Goal: Task Accomplishment & Management: Manage account settings

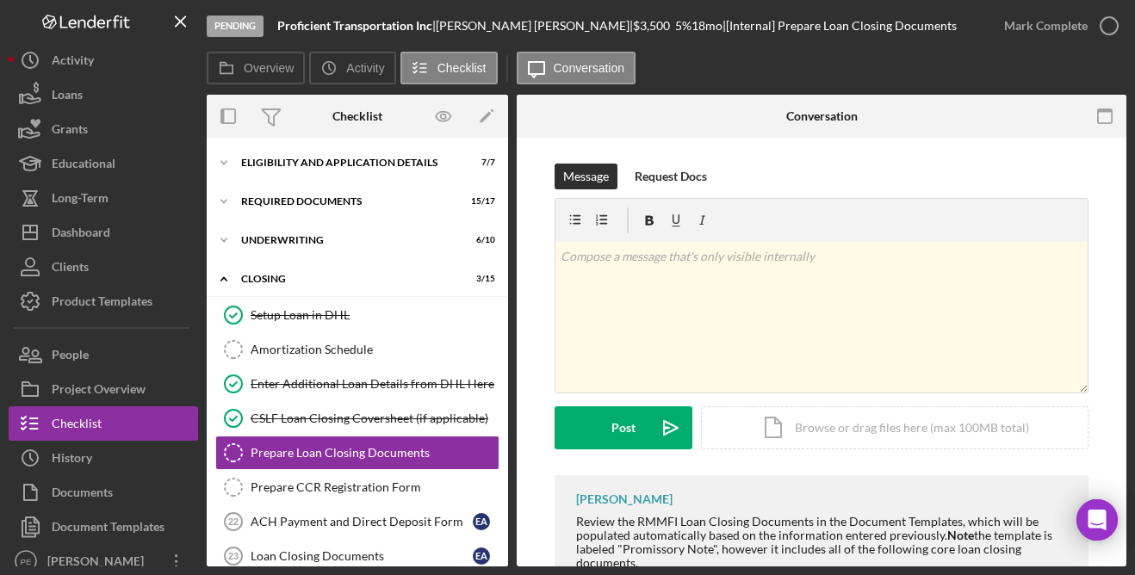
scroll to position [378, 0]
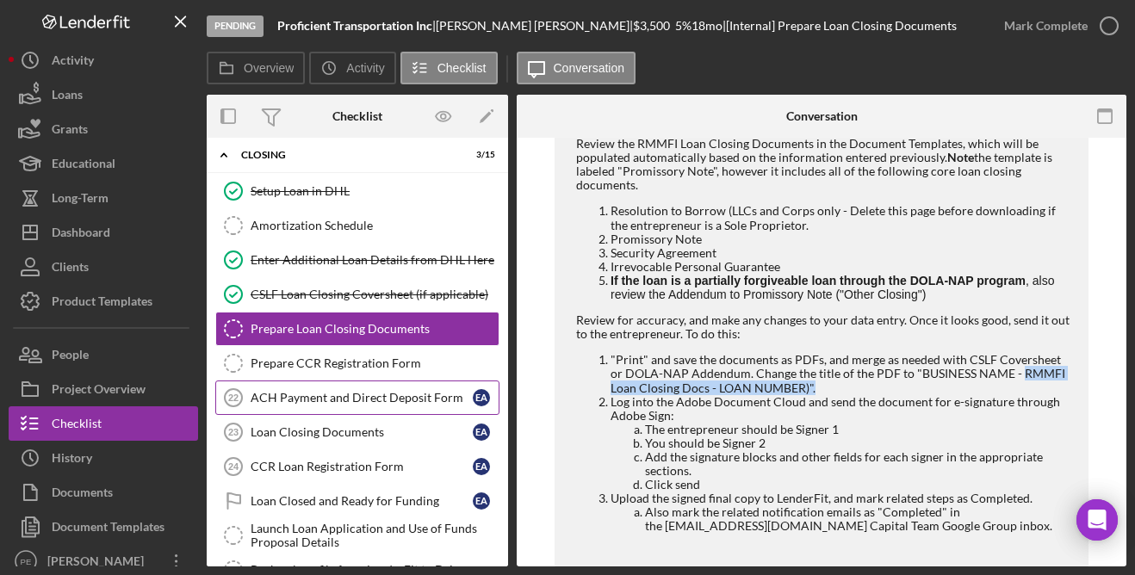
click at [310, 394] on div "ACH Payment and Direct Deposit Form" at bounding box center [362, 398] width 222 height 14
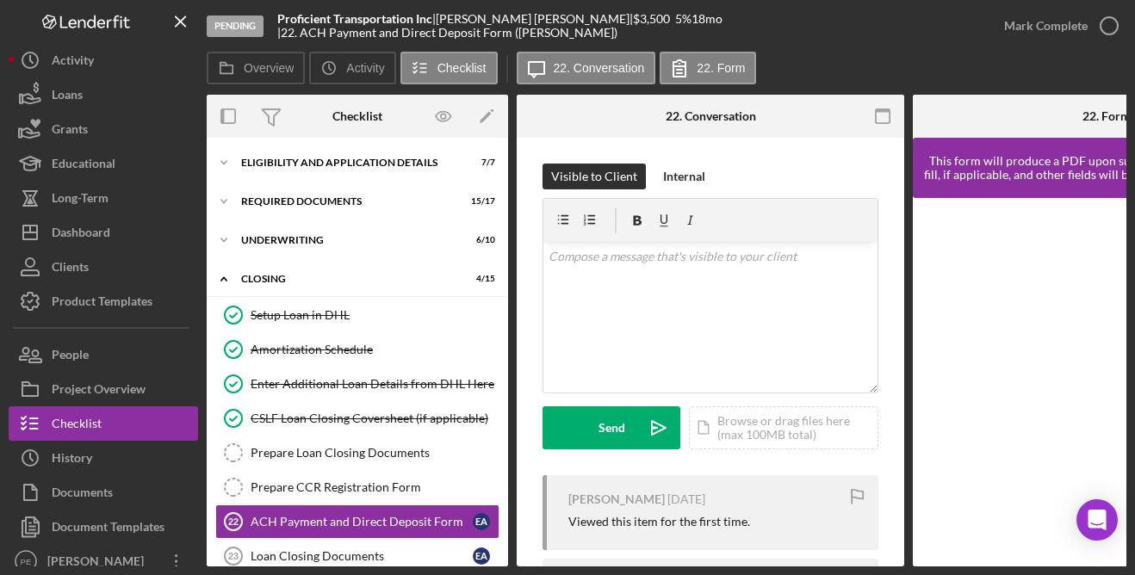
scroll to position [169, 0]
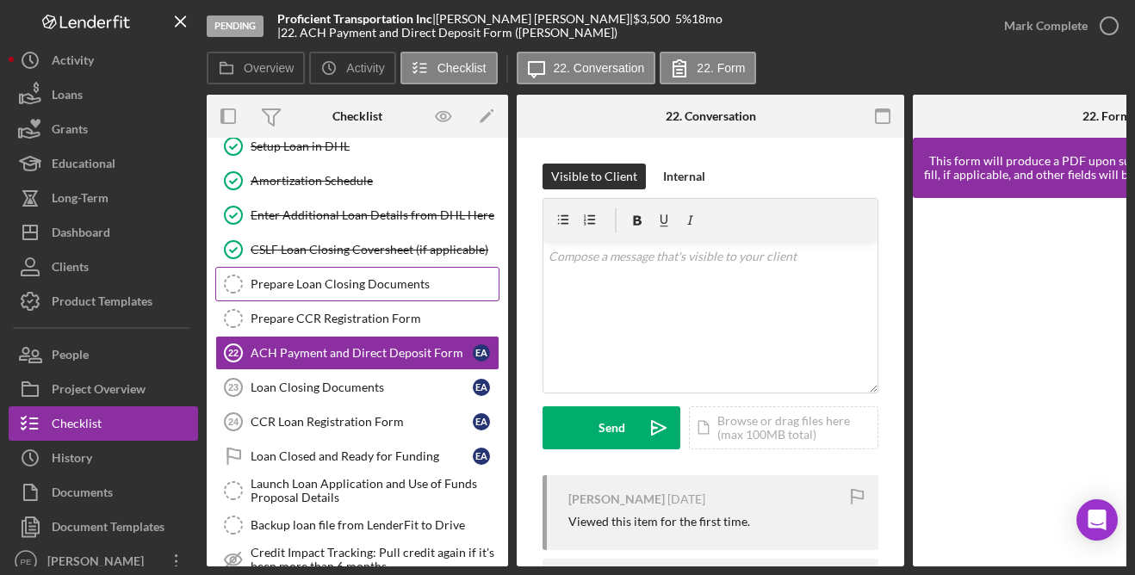
click at [356, 277] on div "Prepare Loan Closing Documents" at bounding box center [375, 284] width 248 height 14
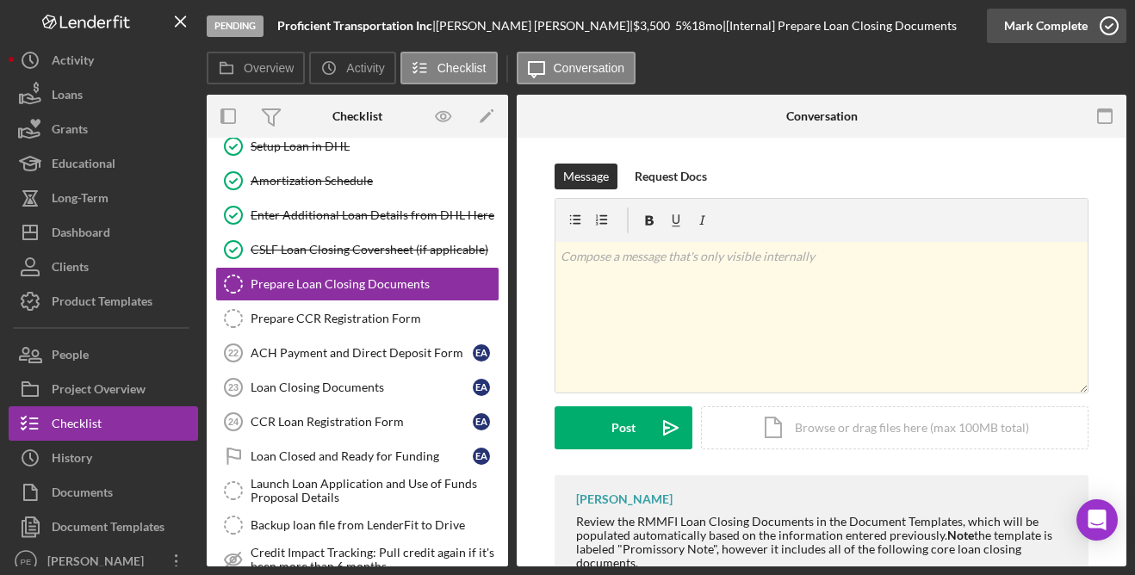
click at [1067, 27] on div "Mark Complete" at bounding box center [1046, 26] width 84 height 34
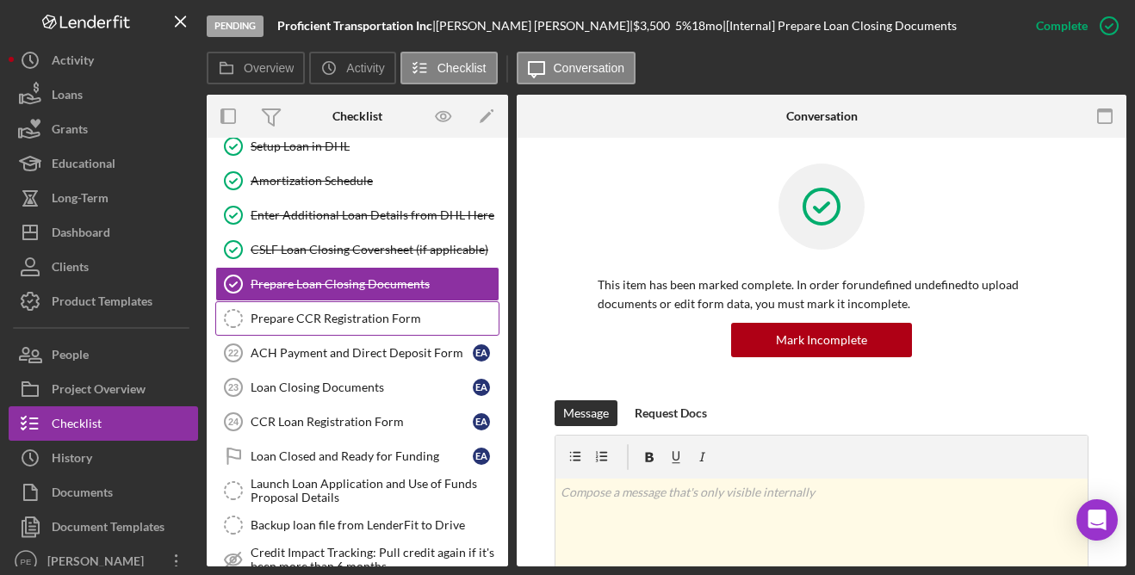
click at [340, 325] on div "Prepare CCR Registration Form" at bounding box center [375, 319] width 248 height 14
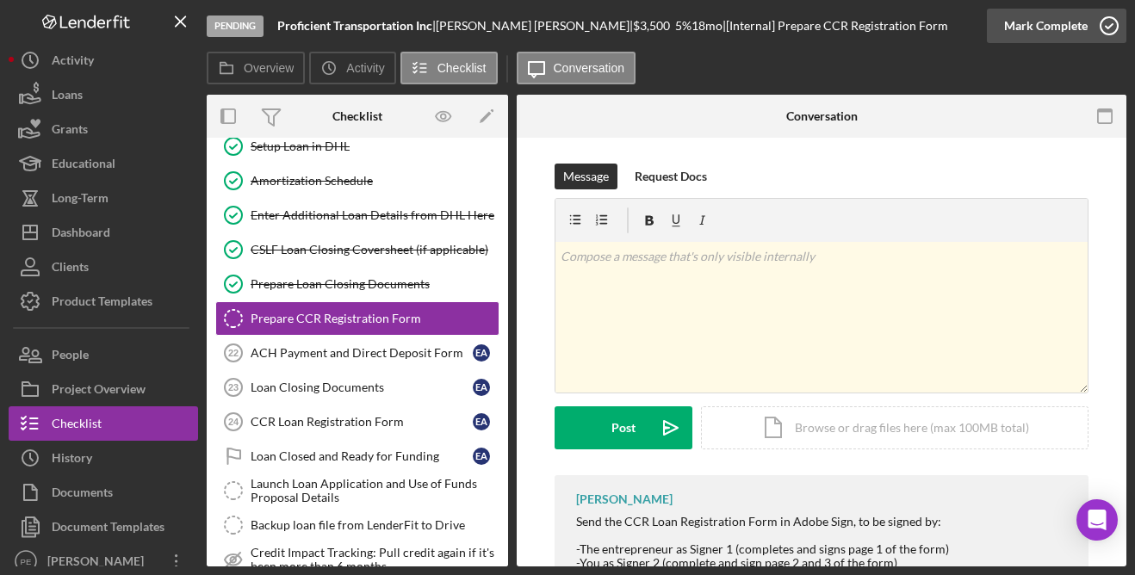
click at [1065, 18] on div "Mark Complete" at bounding box center [1046, 26] width 84 height 34
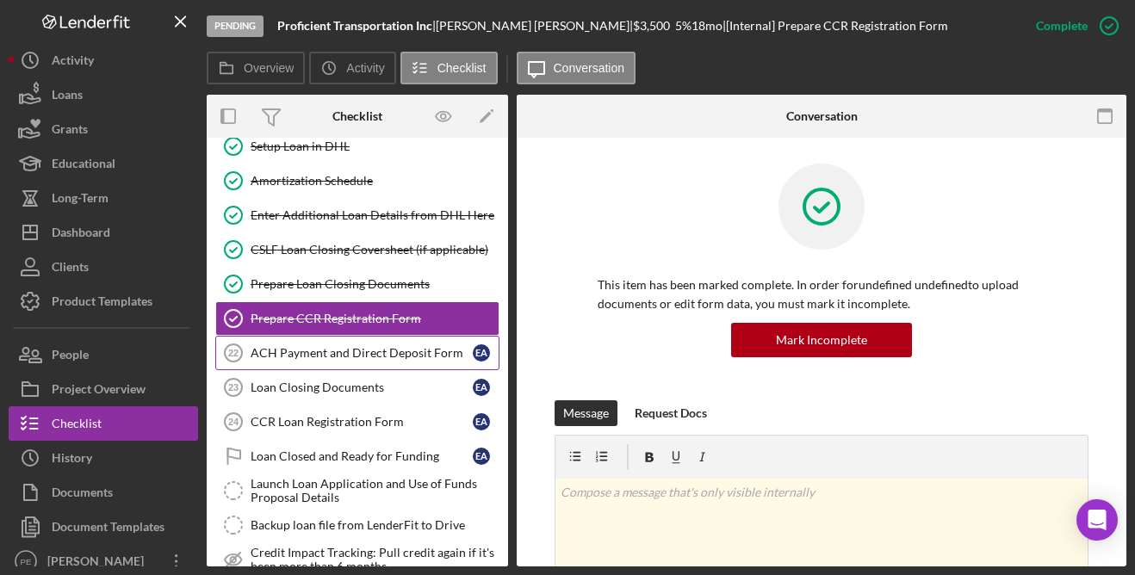
click at [337, 363] on link "ACH Payment and Direct Deposit Form 22 ACH Payment and Direct Deposit Form E A" at bounding box center [357, 353] width 284 height 34
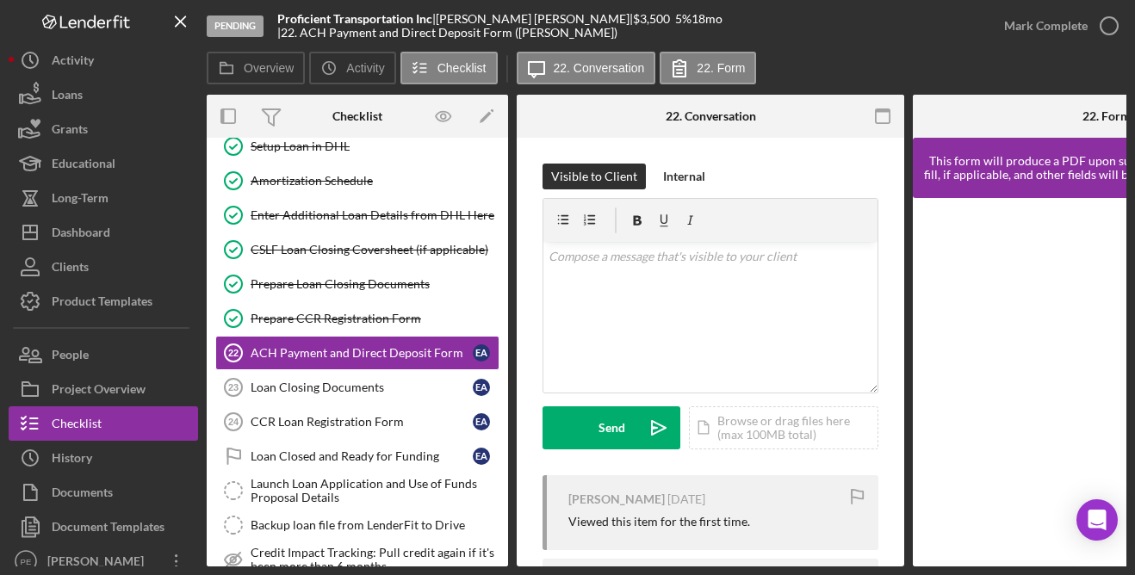
click at [203, 133] on nav "Logo-Reversed Created with Sketch. Icon/Menu Close Icon/Dashboard Dashboard Nav…" at bounding box center [108, 283] width 198 height 567
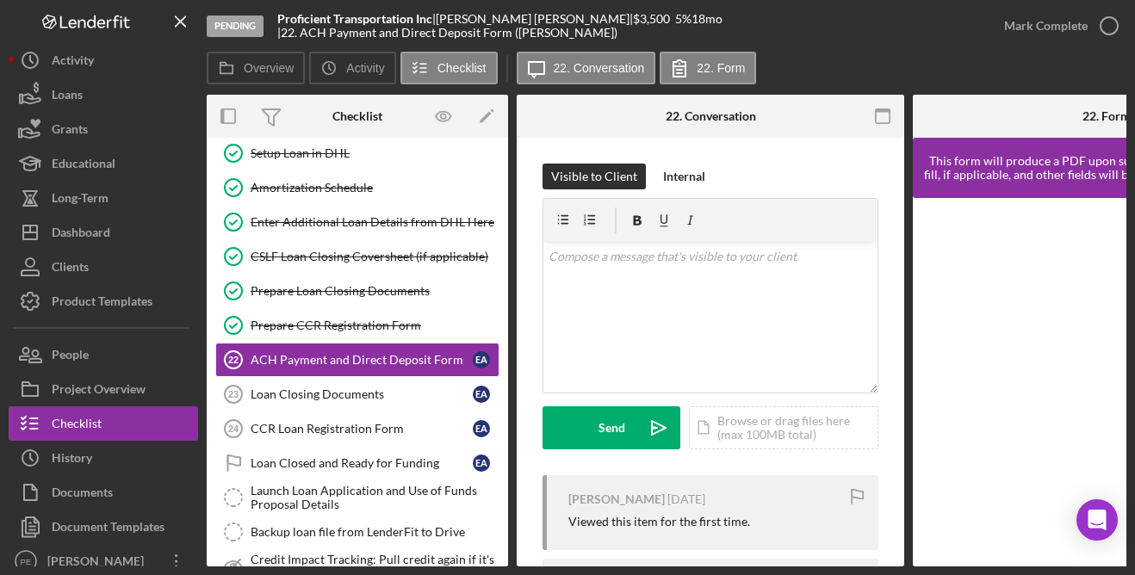
scroll to position [169, 0]
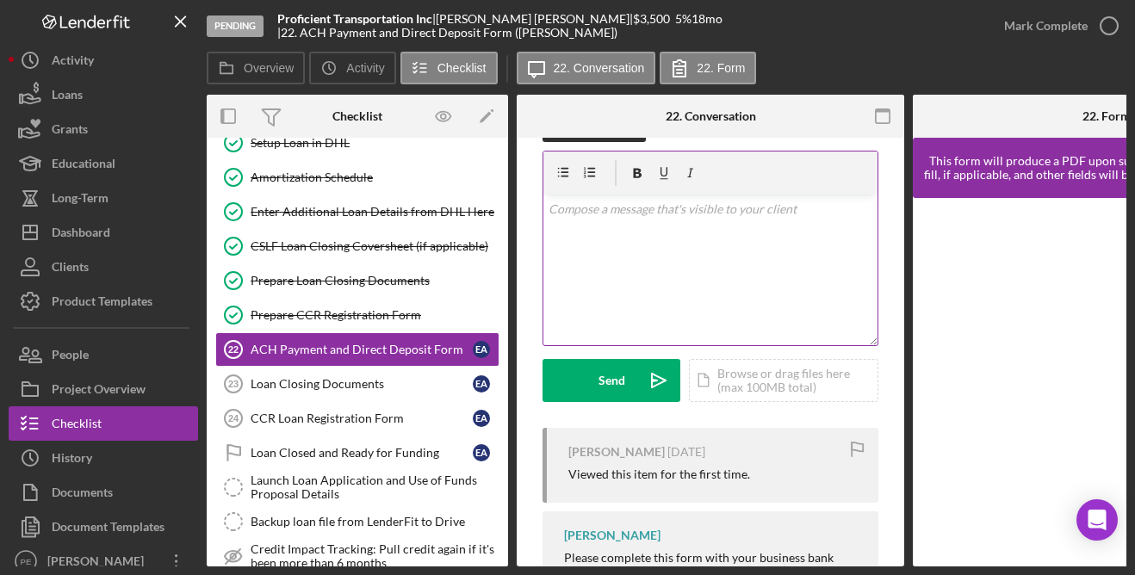
scroll to position [51, 0]
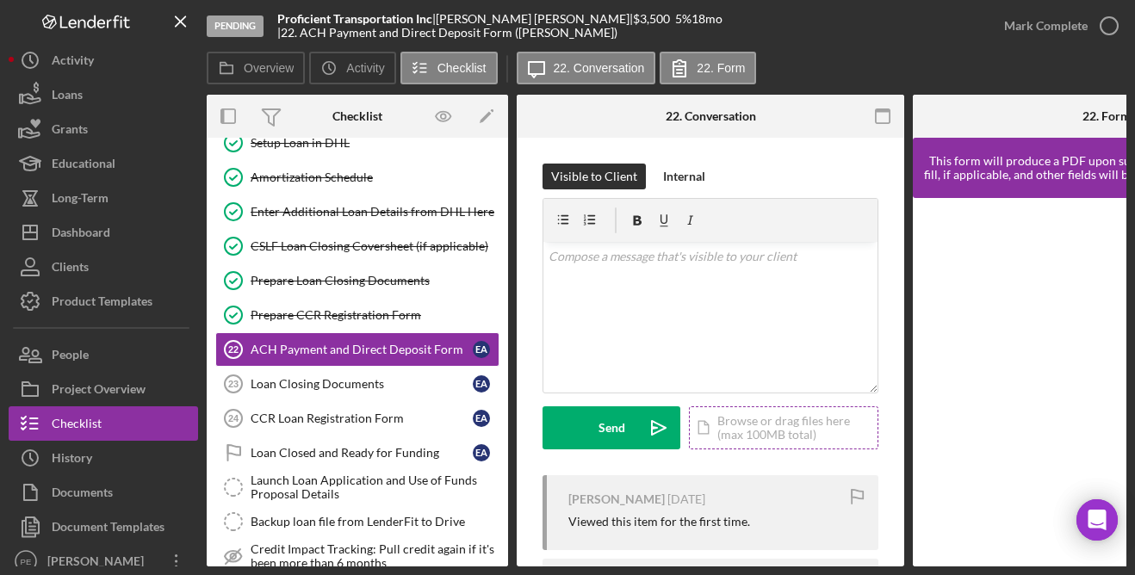
scroll to position [1, 0]
click at [612, 78] on button "Icon/Message 22. Conversation" at bounding box center [587, 68] width 140 height 33
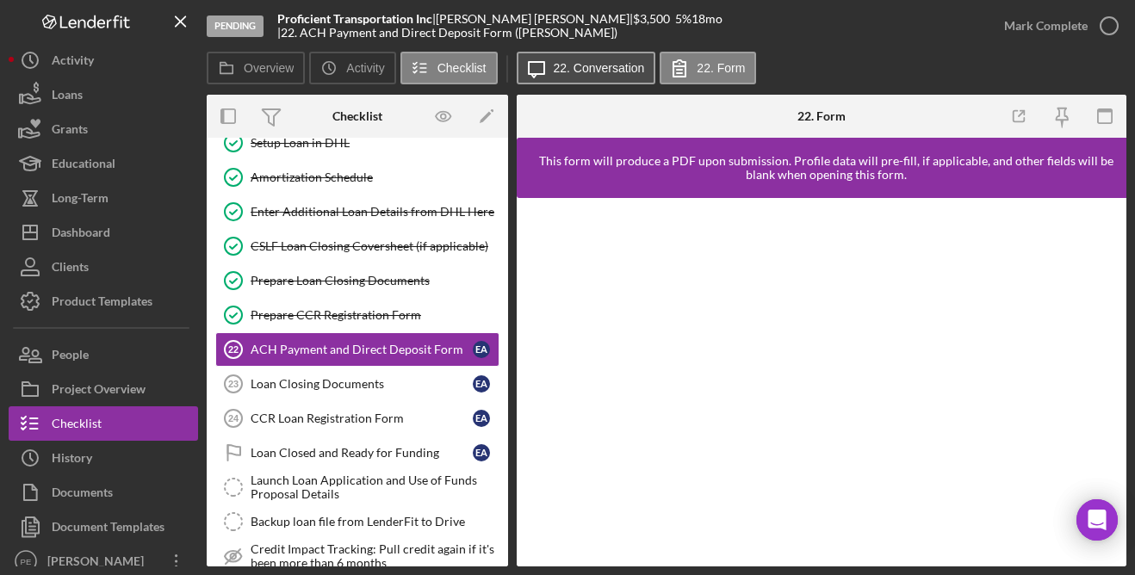
click at [626, 78] on button "Icon/Message 22. Conversation" at bounding box center [587, 68] width 140 height 33
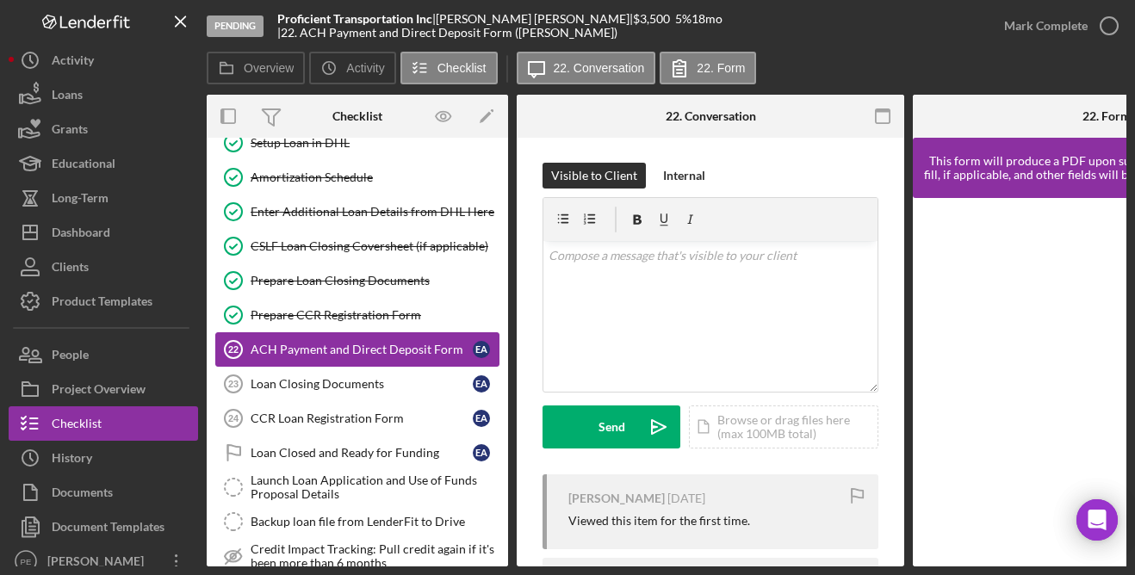
click at [425, 350] on div "ACH Payment and Direct Deposit Form" at bounding box center [362, 350] width 222 height 14
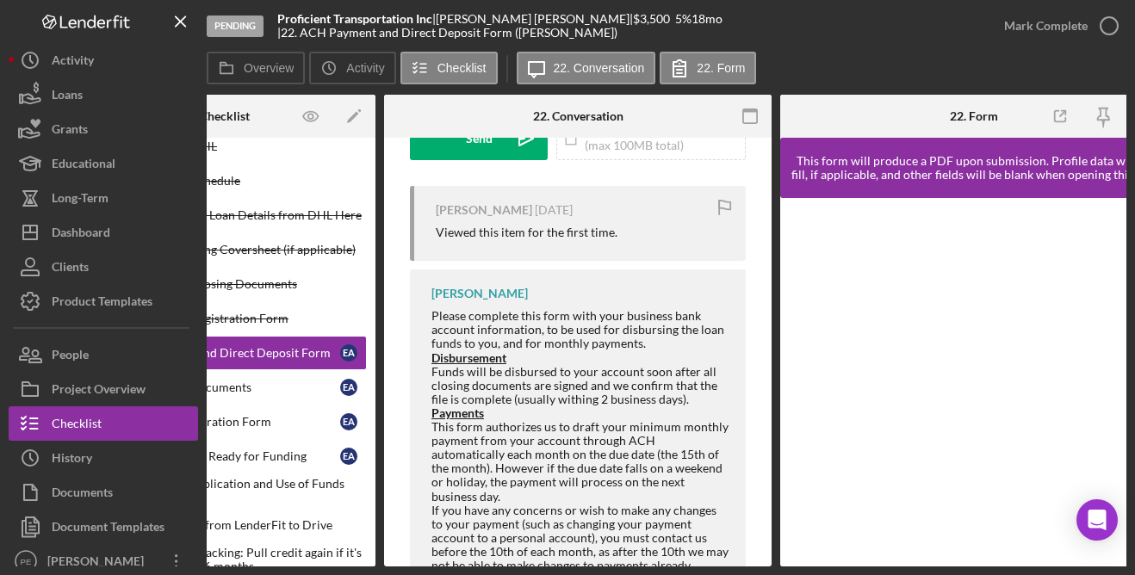
scroll to position [0, 174]
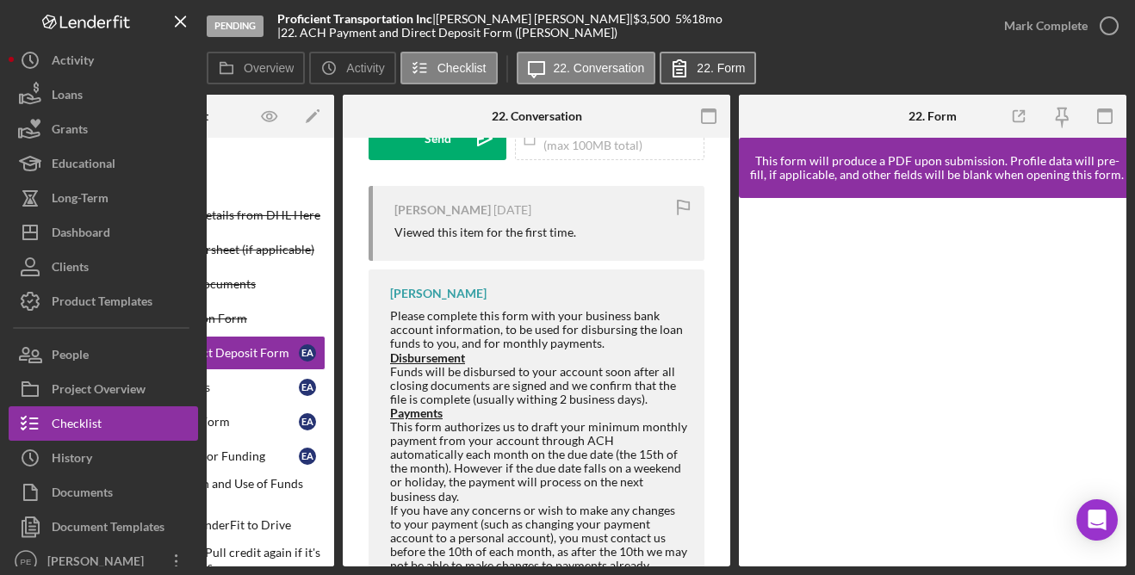
click at [699, 80] on icon at bounding box center [679, 68] width 43 height 43
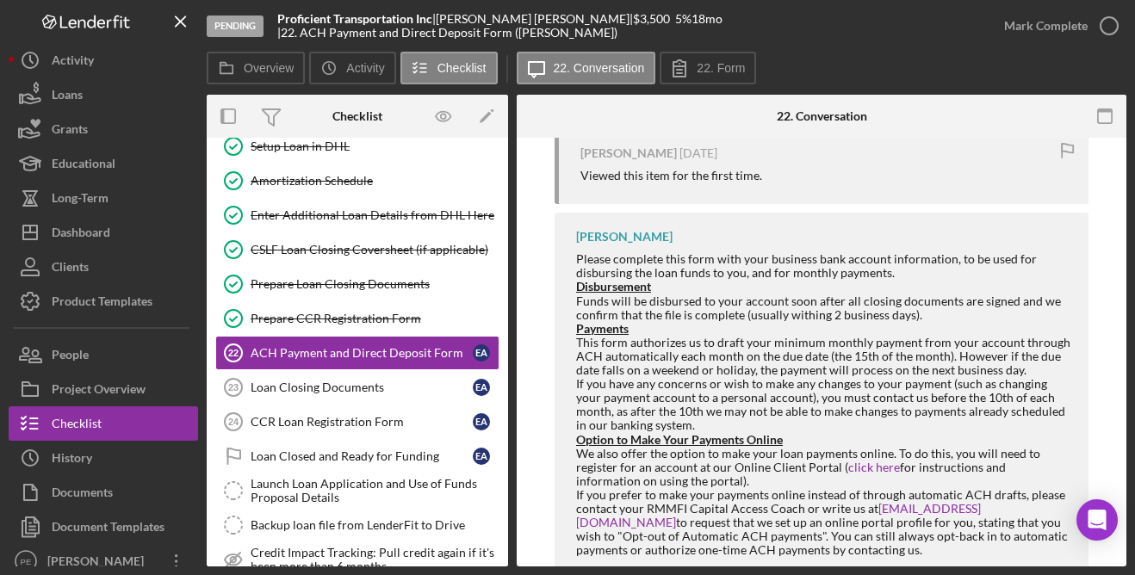
scroll to position [393, 0]
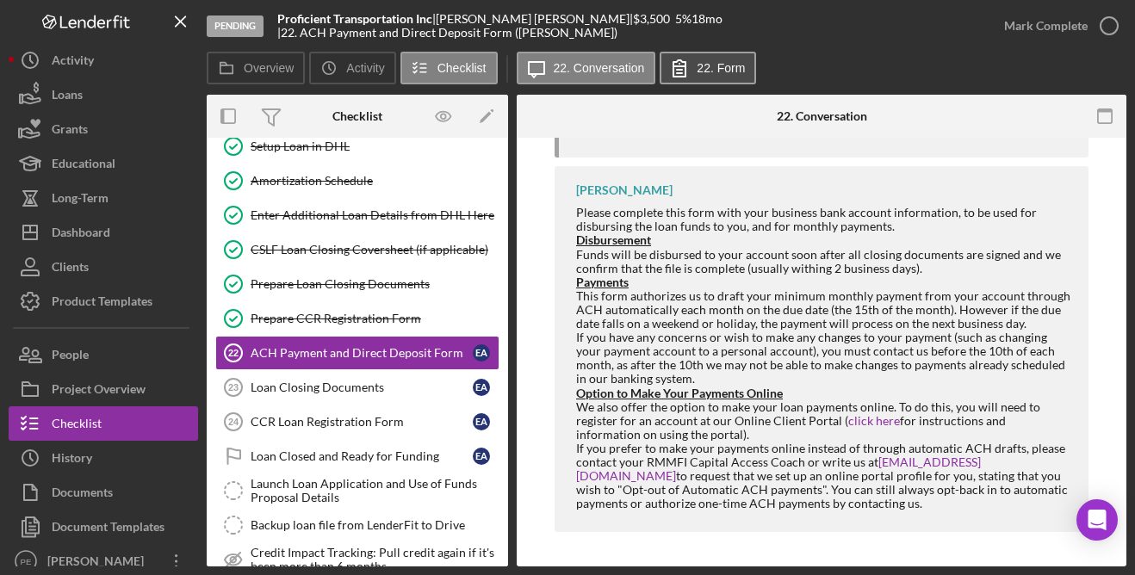
click at [733, 78] on button "22. Form" at bounding box center [708, 68] width 96 height 33
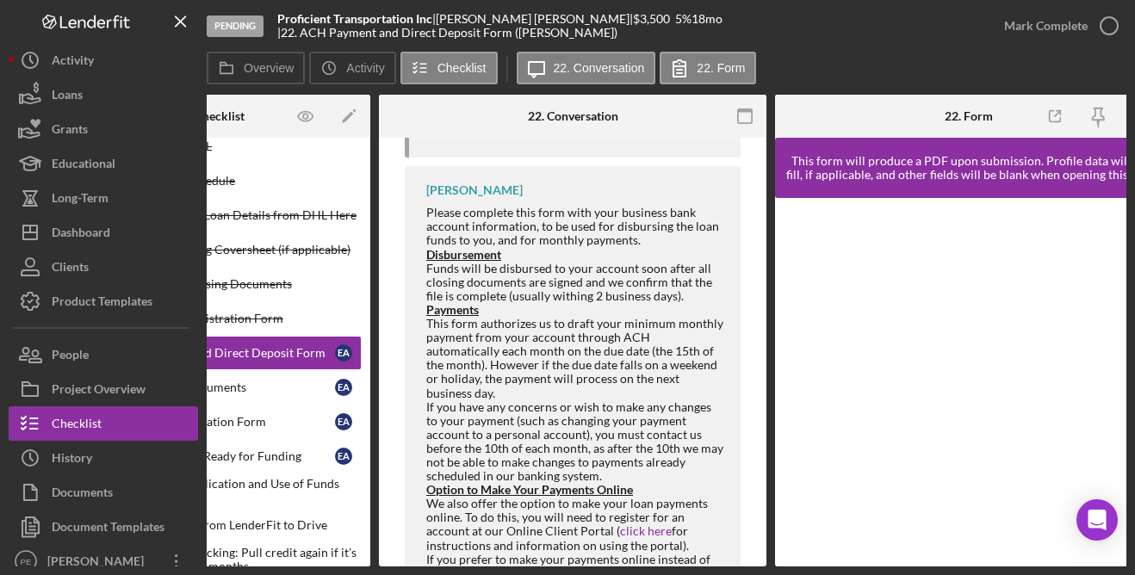
scroll to position [0, 174]
